Goal: Communication & Community: Answer question/provide support

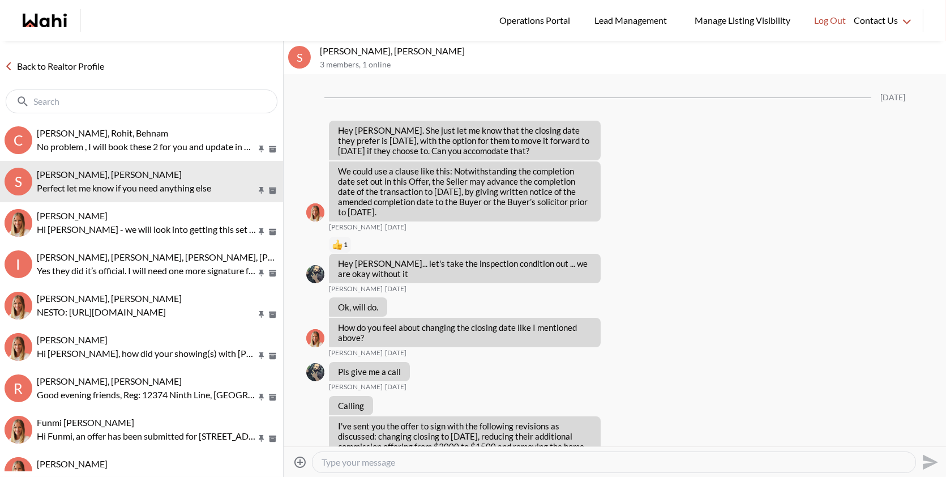
scroll to position [6695, 0]
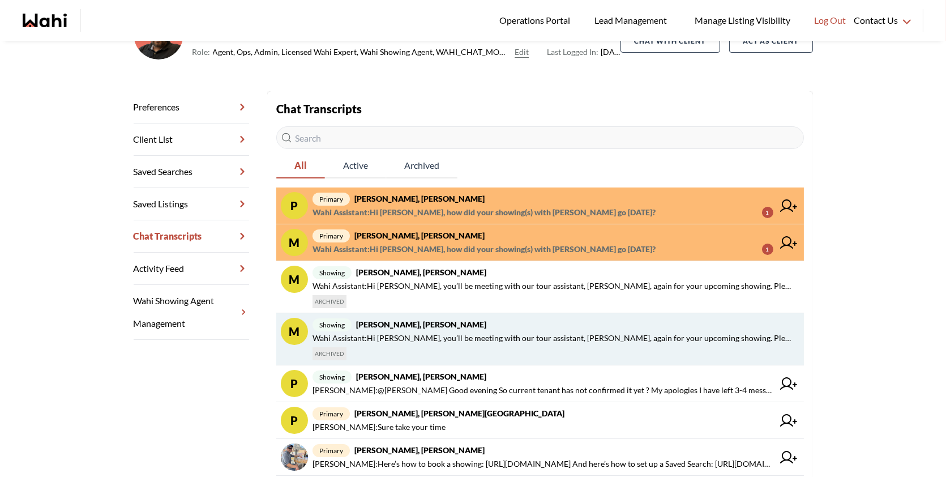
scroll to position [118, 0]
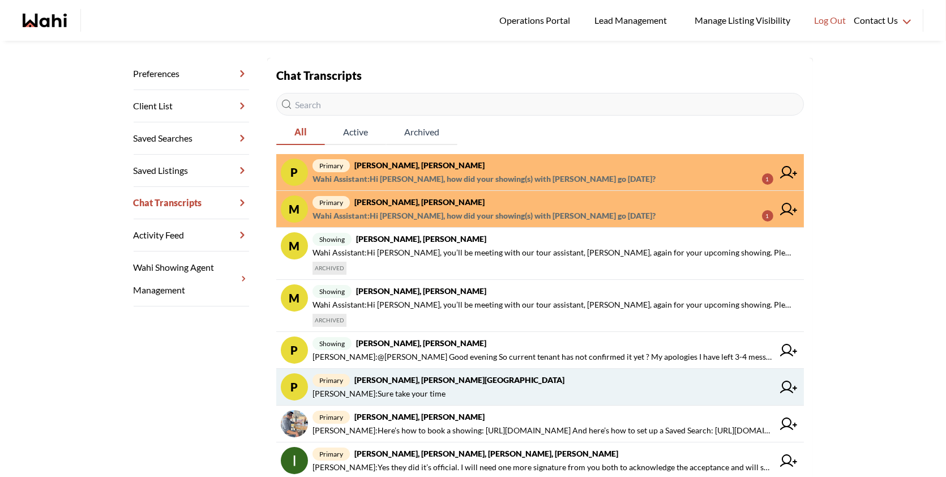
click at [411, 389] on span "Faraz Azam : Sure take your time" at bounding box center [378, 394] width 133 height 14
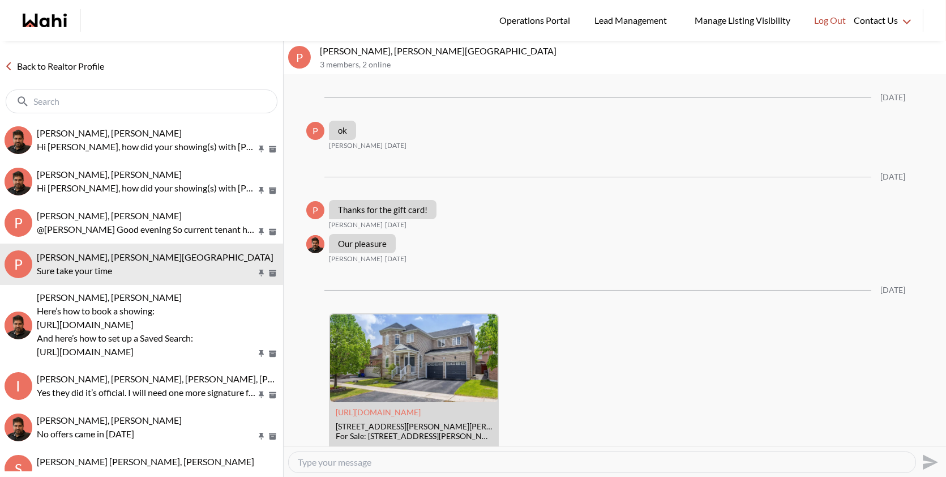
scroll to position [1767, 0]
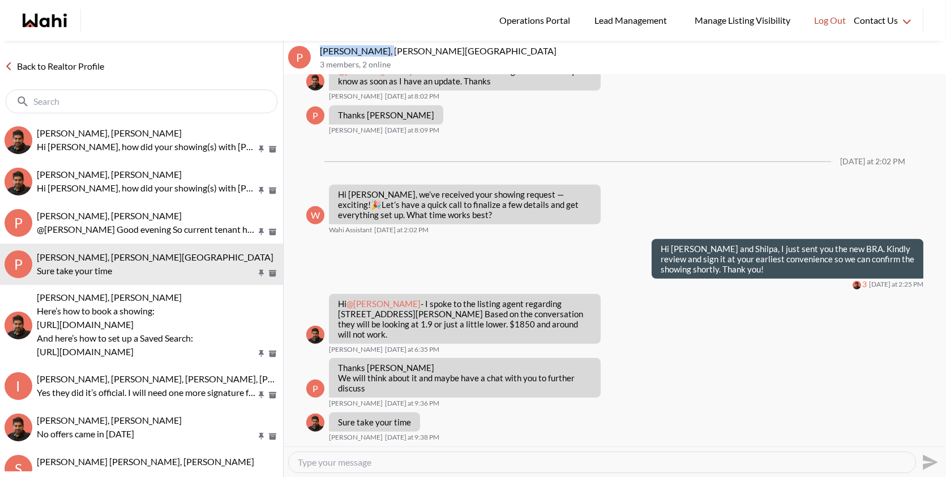
drag, startPoint x: 388, startPoint y: 50, endPoint x: 323, endPoint y: 50, distance: 65.7
click at [323, 50] on p "Pradeep Pradhan, Shilpa Pradhan, Faraz" at bounding box center [630, 50] width 621 height 11
copy p "Pradeep Pradhan"
drag, startPoint x: 451, startPoint y: 48, endPoint x: 394, endPoint y: 49, distance: 56.6
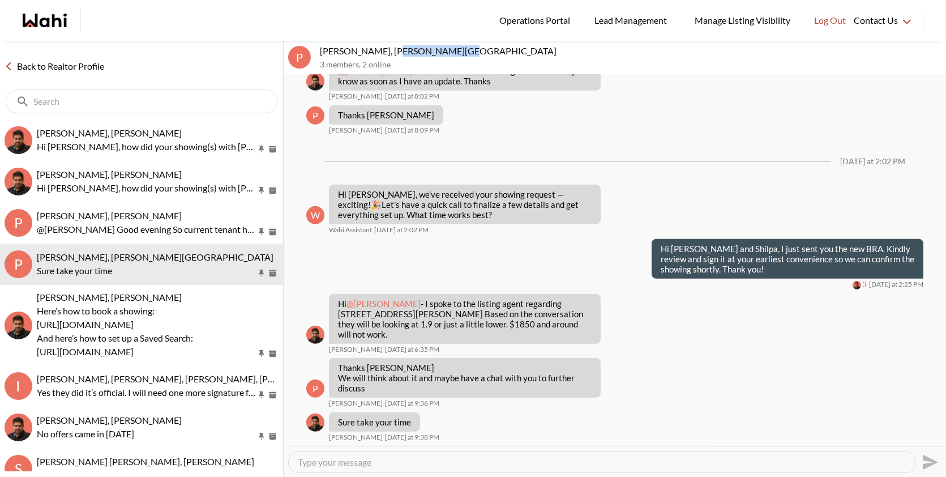
click at [394, 49] on p "Pradeep Pradhan, Shilpa Pradhan, Faraz" at bounding box center [630, 50] width 621 height 11
copy p "Shilpa Pradhan"
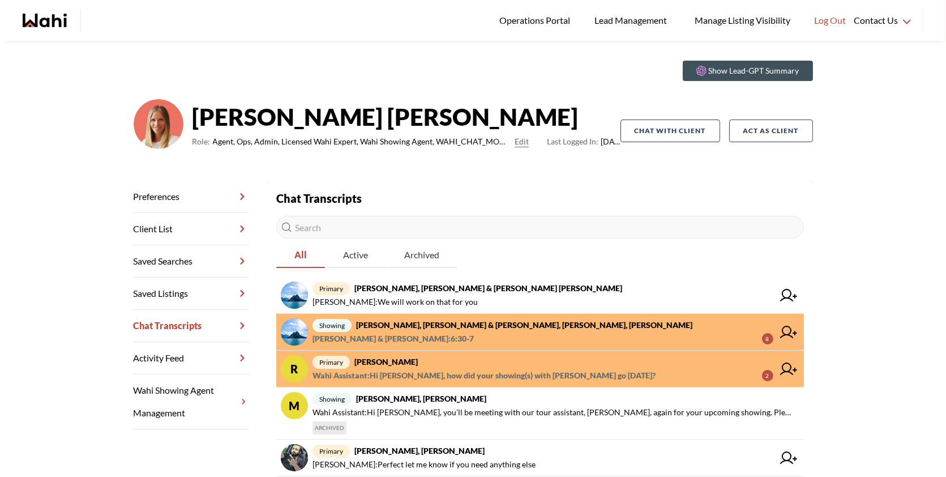
scroll to position [27, 0]
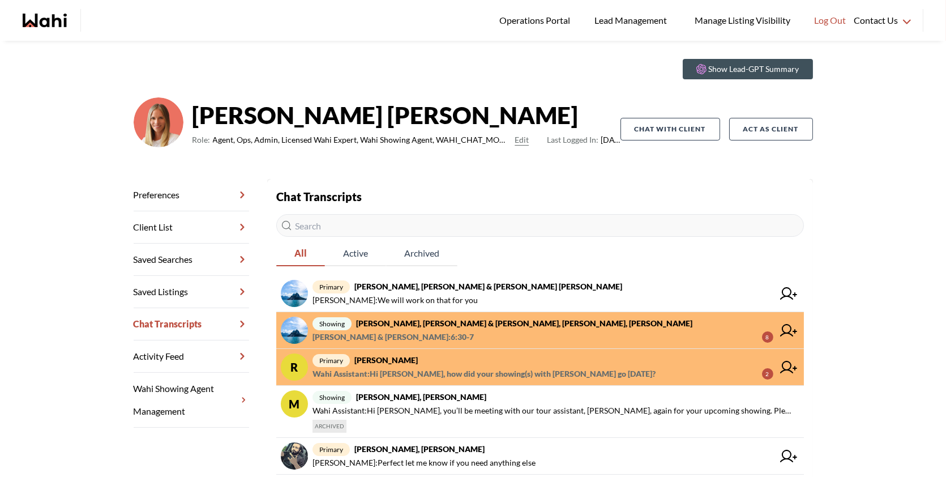
click at [444, 209] on div "Chat Transcripts All Active Archived primary [PERSON_NAME], [PERSON_NAME] & [PE…" at bounding box center [540, 443] width 528 height 511
